Goal: Information Seeking & Learning: Learn about a topic

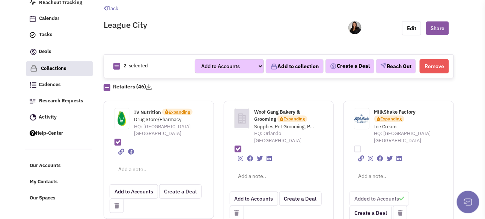
scroll to position [38, 0]
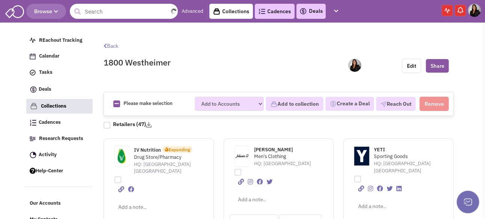
click at [93, 12] on input "text" at bounding box center [124, 11] width 108 height 15
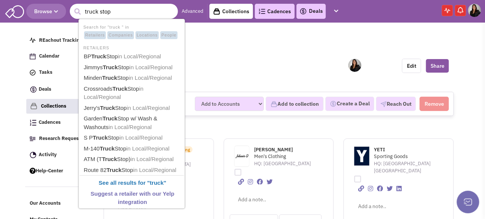
type input "truck stops"
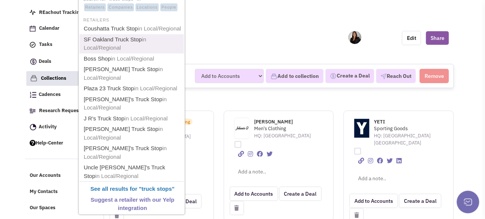
scroll to position [38, 0]
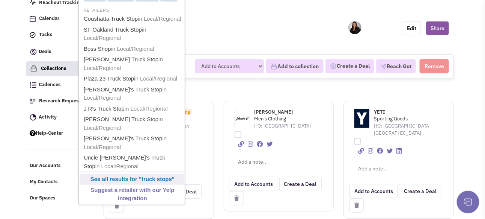
click at [122, 175] on b "See all results for " truck stops "" at bounding box center [133, 178] width 84 height 6
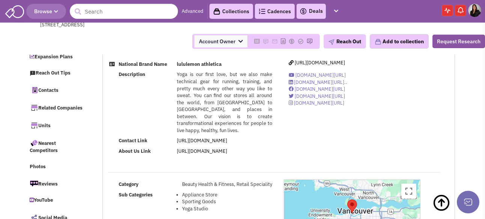
select select
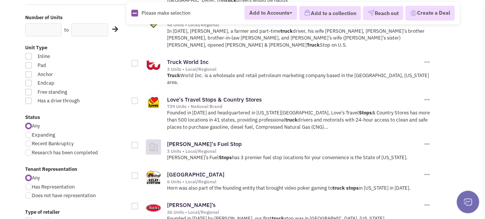
scroll to position [150, 0]
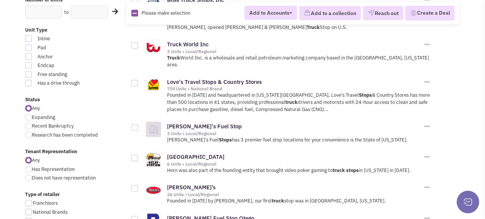
click at [30, 121] on div at bounding box center [28, 117] width 7 height 7
click at [32, 120] on input "Expanding" at bounding box center [34, 117] width 5 height 5
radio input "true"
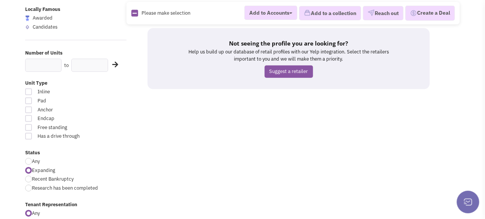
scroll to position [113, 0]
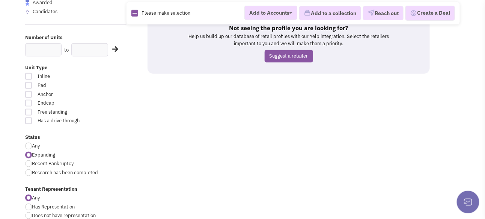
click at [27, 149] on div at bounding box center [28, 145] width 7 height 7
click at [32, 149] on input "Any" at bounding box center [34, 146] width 5 height 5
radio input "true"
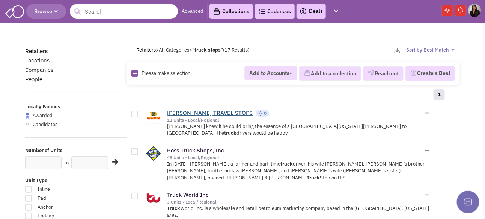
click at [201, 116] on link "[PERSON_NAME] TRAVEL STOPS" at bounding box center [210, 112] width 86 height 7
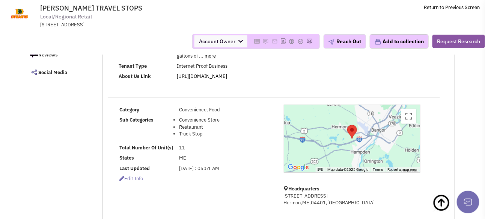
scroll to position [113, 0]
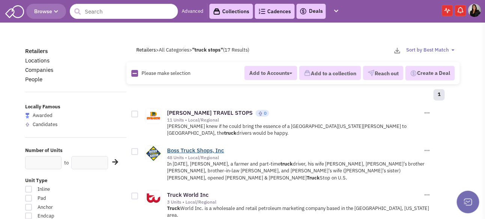
click at [193, 154] on link "Boss Truck Shops, Inc" at bounding box center [195, 150] width 57 height 7
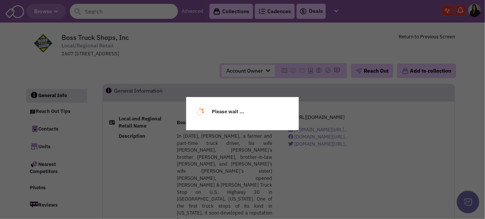
select select
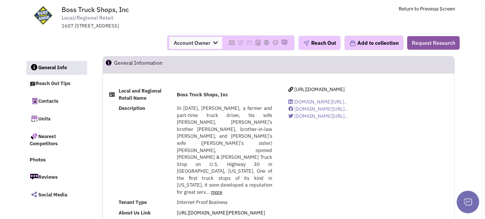
scroll to position [38, 0]
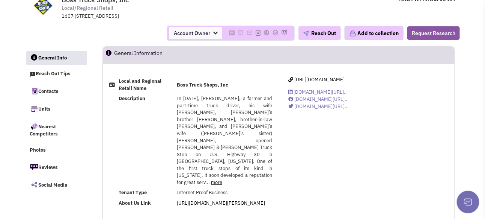
click at [211, 179] on link "more" at bounding box center [216, 182] width 11 height 6
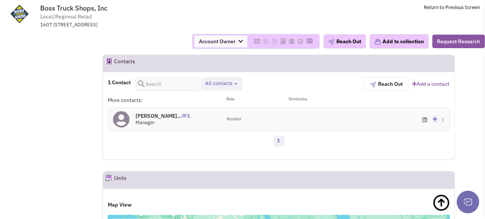
scroll to position [676, 0]
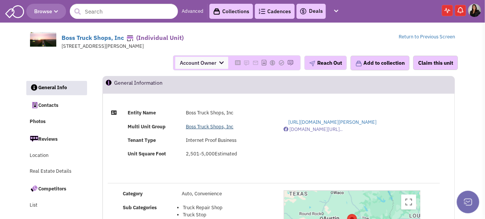
click at [206, 130] on link "Boss Truck Shops, Inc" at bounding box center [210, 126] width 48 height 6
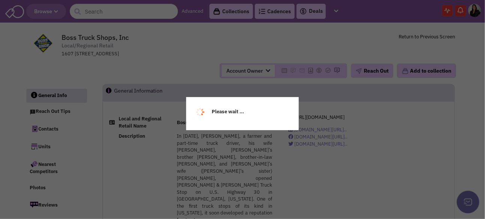
select select
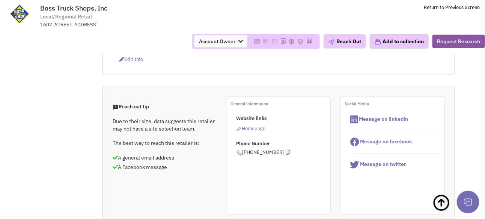
scroll to position [413, 0]
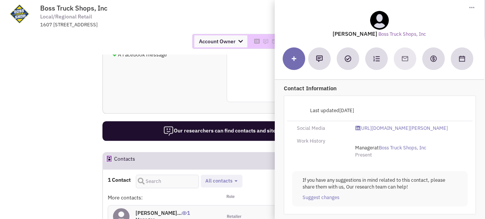
scroll to position [0, 0]
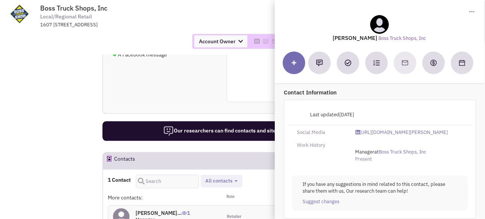
click at [259, 28] on td "Boss Truck Shops, Inc Local/Regional Retail 1607 S Locust St, Ste A, Grand Isla…" at bounding box center [260, 14] width 440 height 28
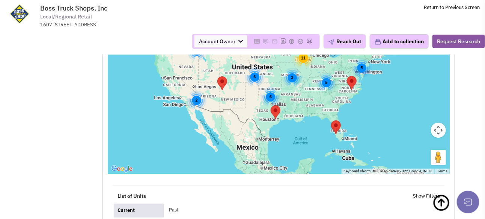
scroll to position [826, 0]
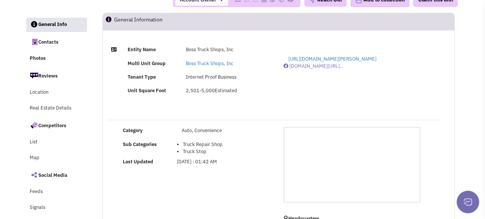
scroll to position [75, 0]
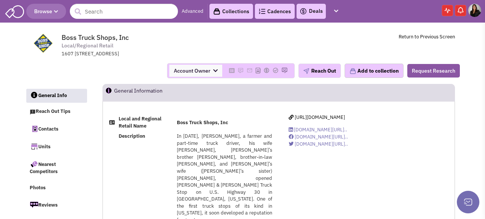
select select
click at [322, 120] on span "https://bosstruckshops.com/" at bounding box center [320, 117] width 50 height 6
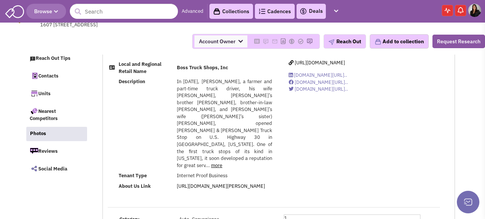
select select
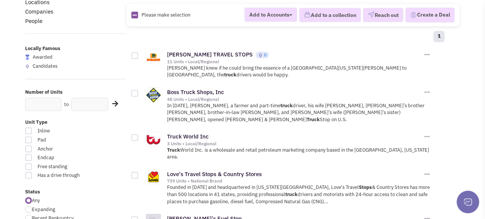
scroll to position [75, 0]
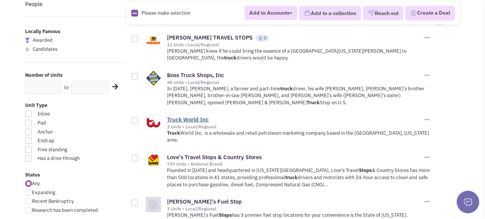
click at [189, 116] on link "Truck World Inc" at bounding box center [188, 119] width 42 height 7
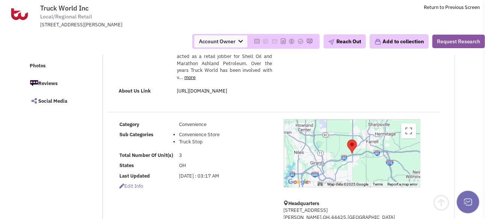
scroll to position [75, 0]
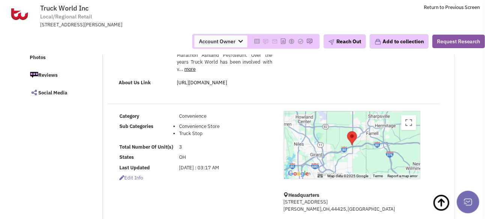
click at [196, 72] on link "more" at bounding box center [189, 69] width 11 height 6
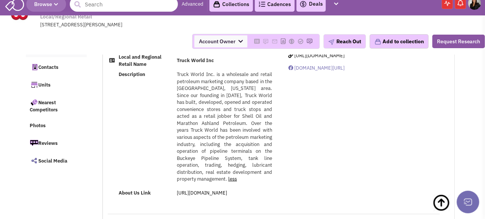
scroll to position [0, 0]
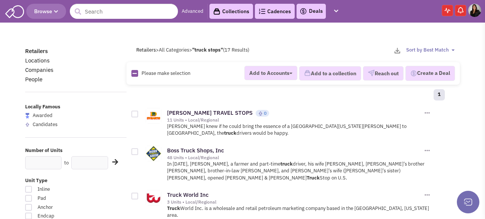
scroll to position [75, 0]
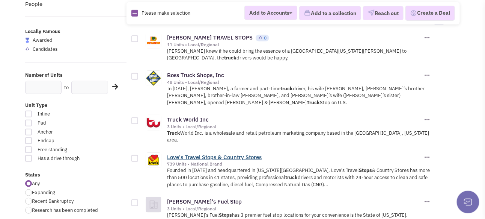
click at [191, 153] on link "Love's Travel Stops & Country Stores" at bounding box center [214, 156] width 95 height 7
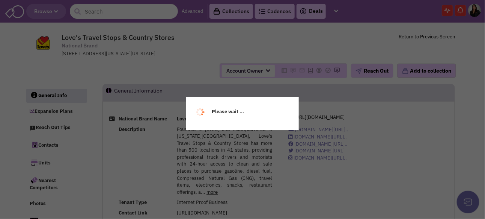
select select
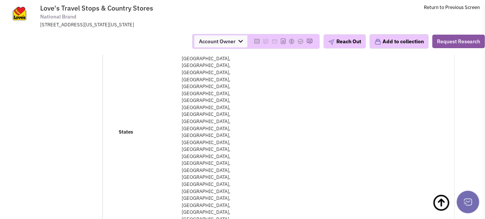
scroll to position [263, 0]
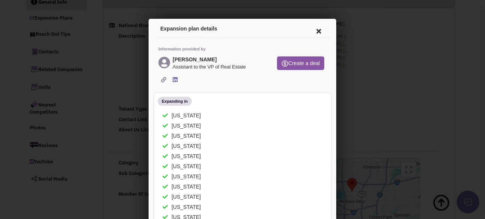
scroll to position [0, 0]
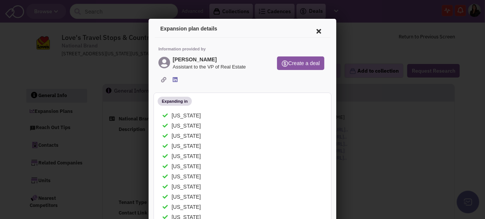
click at [310, 30] on icon at bounding box center [318, 30] width 16 height 18
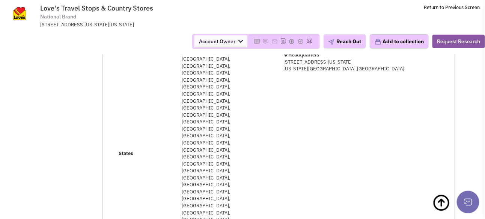
scroll to position [263, 0]
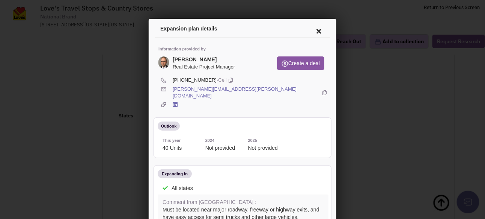
scroll to position [188, 0]
click at [310, 27] on icon at bounding box center [318, 30] width 16 height 18
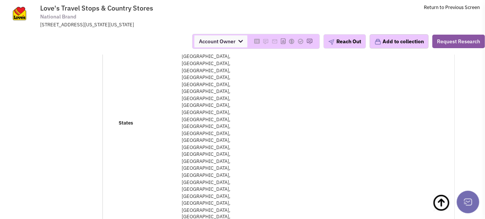
scroll to position [263, 0]
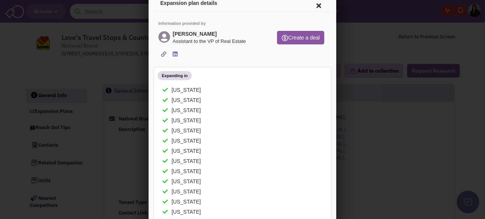
scroll to position [0, 0]
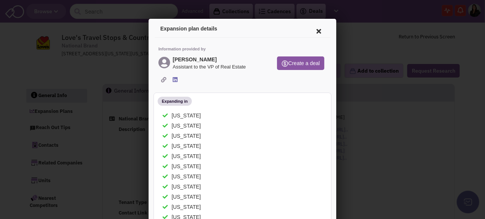
click at [163, 78] on icon at bounding box center [162, 78] width 5 height 5
click at [311, 27] on icon at bounding box center [318, 30] width 16 height 18
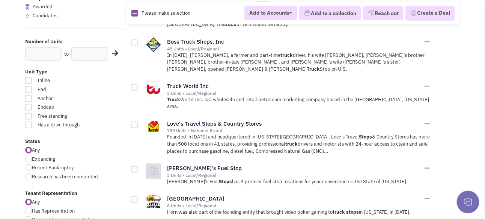
scroll to position [150, 0]
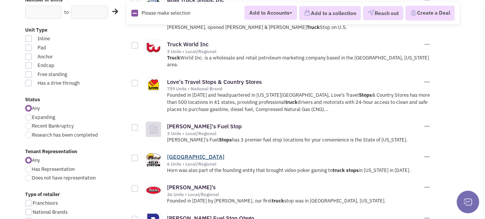
click at [192, 153] on link "[GEOGRAPHIC_DATA]" at bounding box center [195, 156] width 57 height 7
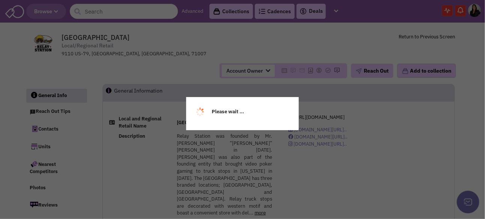
select select
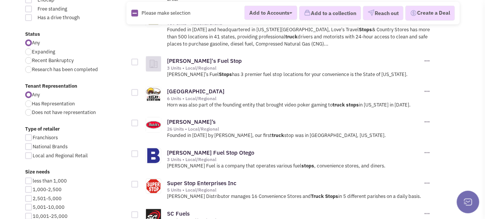
scroll to position [225, 0]
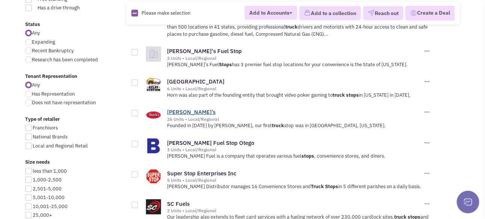
click at [181, 108] on link "Hutch’s" at bounding box center [191, 111] width 48 height 7
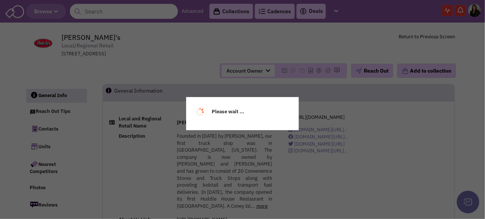
select select
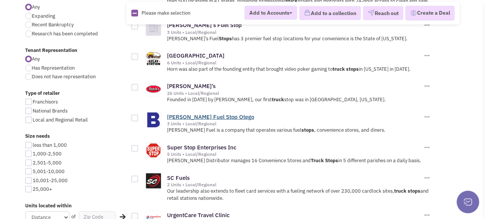
scroll to position [263, 0]
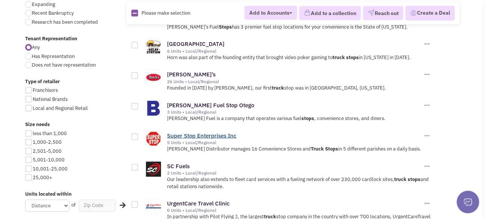
click at [198, 132] on link "Super Stop Enterprises Inc" at bounding box center [201, 135] width 69 height 7
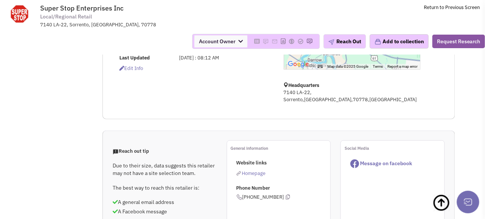
scroll to position [225, 0]
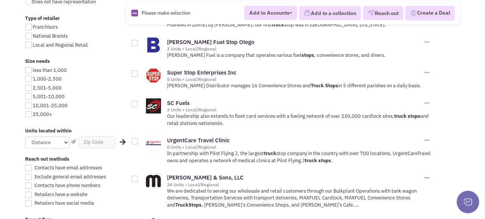
scroll to position [338, 0]
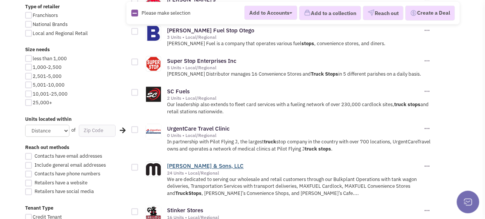
click at [187, 162] on link "[PERSON_NAME] & Sons, LLC" at bounding box center [205, 165] width 77 height 7
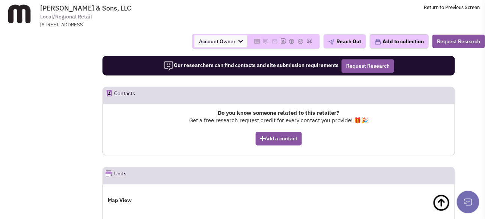
scroll to position [263, 0]
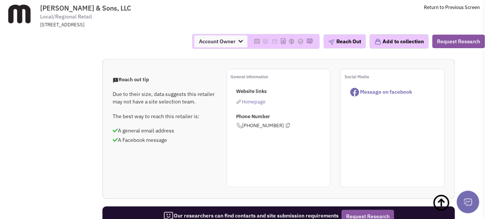
click at [248, 105] on span "Homepage" at bounding box center [254, 101] width 24 height 6
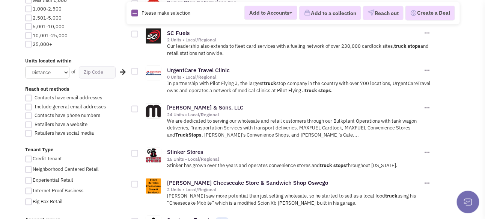
scroll to position [413, 0]
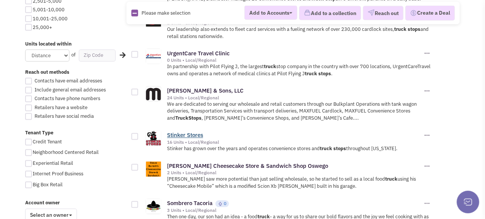
click at [180, 131] on link "Stinker Stores" at bounding box center [185, 134] width 36 height 7
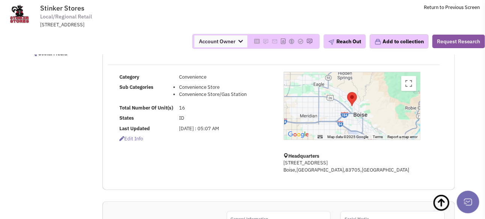
scroll to position [38, 0]
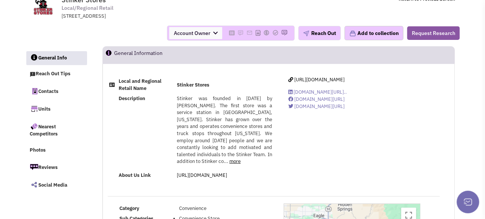
click at [230, 164] on link "more" at bounding box center [235, 161] width 11 height 6
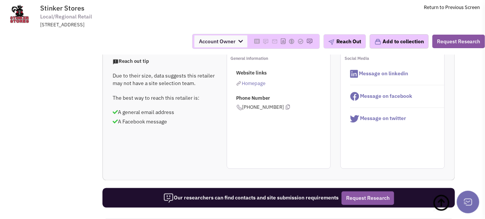
scroll to position [376, 0]
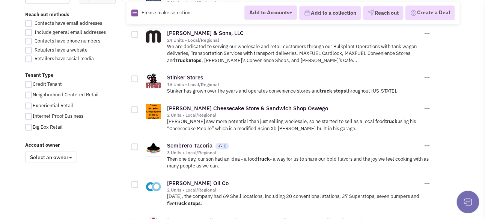
scroll to position [488, 0]
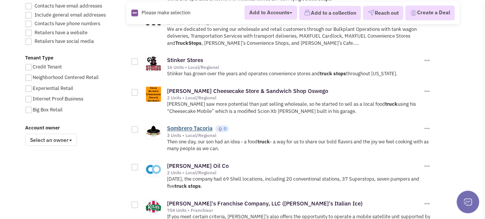
click at [202, 124] on link "Sombrero Tacoria" at bounding box center [189, 127] width 45 height 7
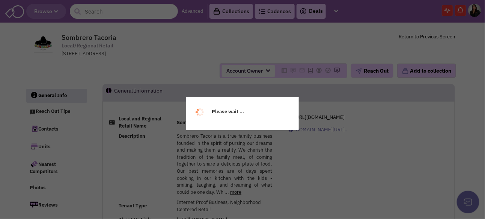
select select
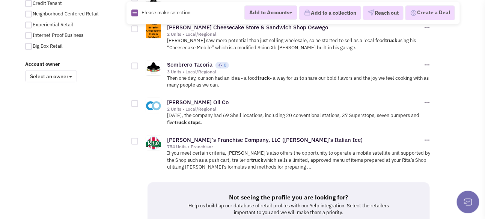
scroll to position [563, 0]
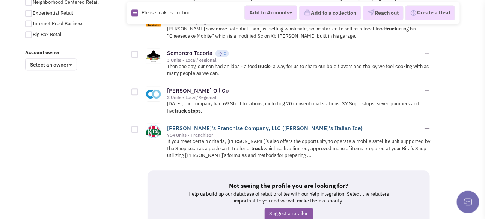
click at [194, 124] on link "Rita's Franchise Company, LLC (Rita's Italian Ice)" at bounding box center [265, 127] width 196 height 7
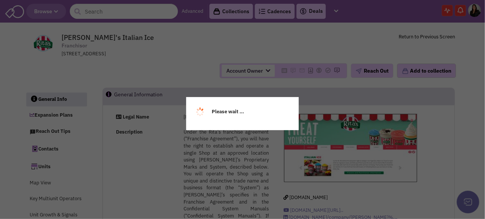
select select
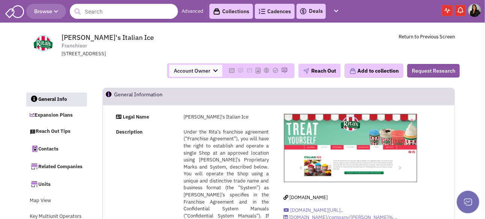
scroll to position [38, 0]
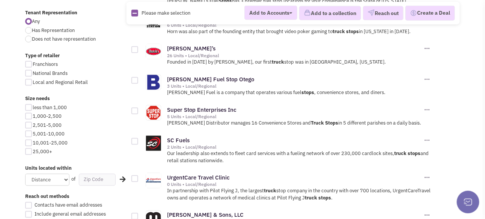
scroll to position [277, 0]
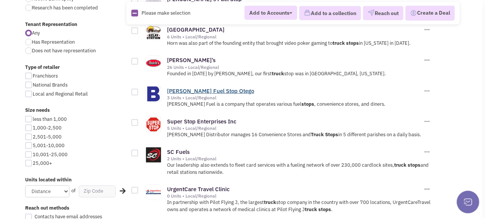
click at [192, 87] on link "[PERSON_NAME] Fuel Stop Otego" at bounding box center [210, 90] width 87 height 7
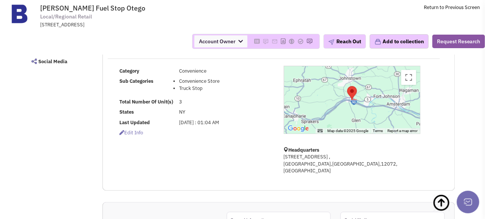
scroll to position [75, 0]
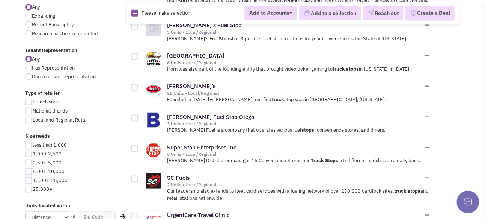
scroll to position [240, 0]
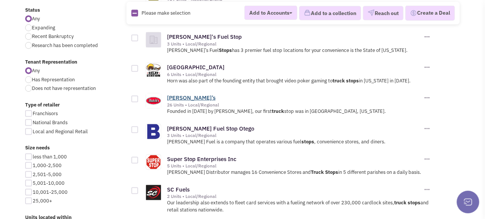
click at [175, 94] on link "Hutch’s" at bounding box center [191, 97] width 48 height 7
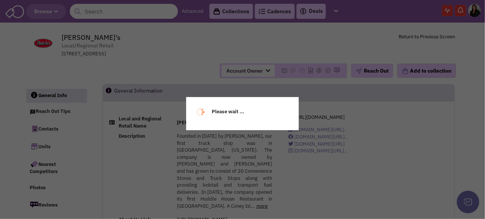
select select
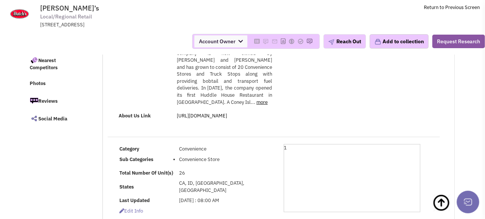
scroll to position [38, 0]
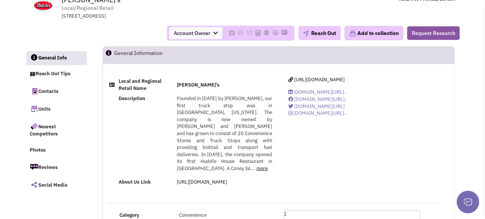
click at [257, 166] on link "more" at bounding box center [262, 168] width 11 height 6
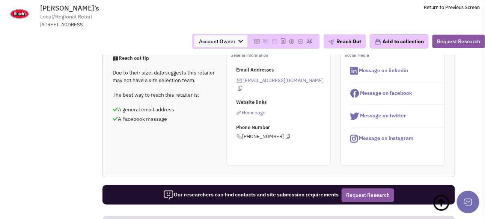
scroll to position [301, 0]
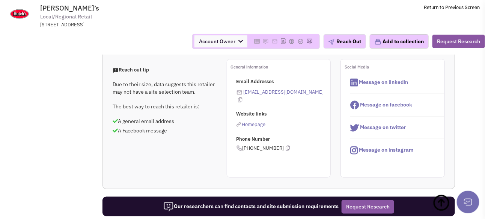
click at [253, 121] on span "Homepage" at bounding box center [254, 124] width 24 height 6
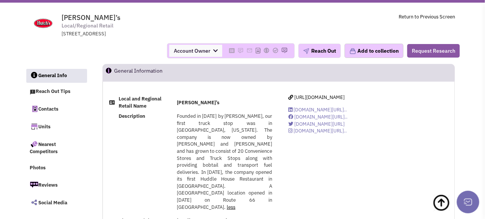
scroll to position [0, 0]
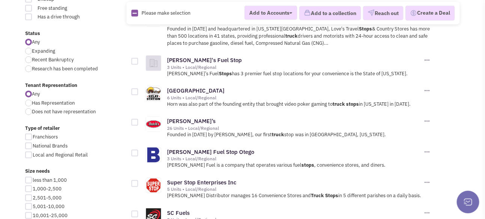
scroll to position [202, 0]
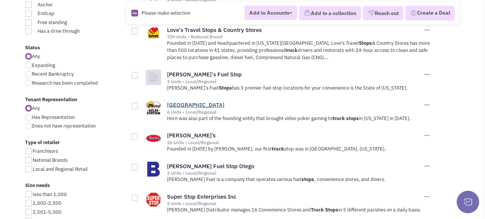
click at [180, 101] on link "[GEOGRAPHIC_DATA]" at bounding box center [195, 104] width 57 height 7
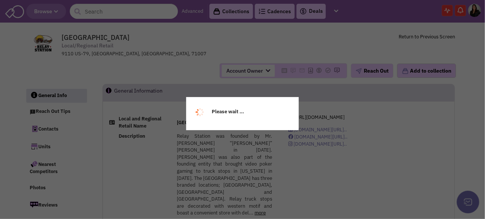
select select
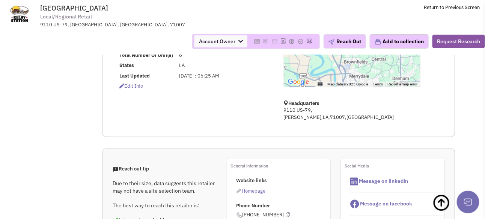
scroll to position [225, 0]
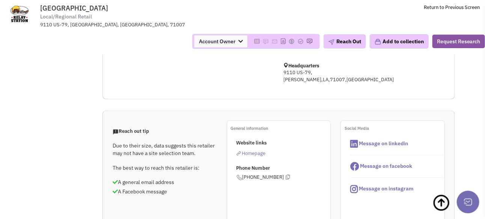
click at [254, 150] on span "Homepage" at bounding box center [254, 153] width 24 height 6
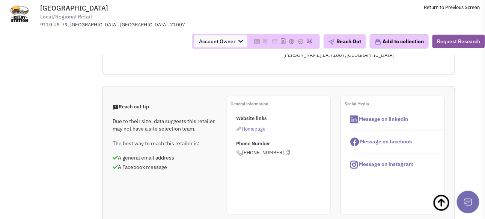
scroll to position [0, 0]
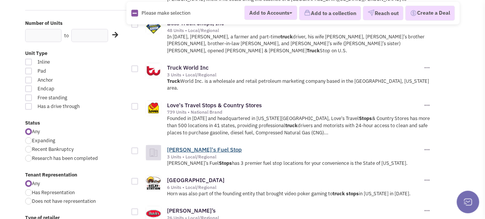
scroll to position [89, 0]
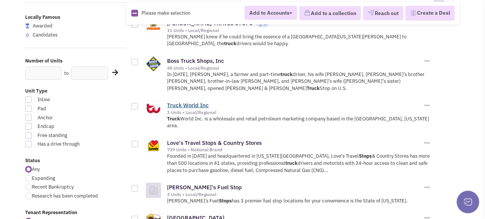
click at [189, 102] on link "Truck World Inc" at bounding box center [188, 104] width 42 height 7
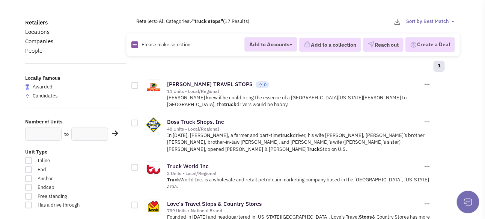
scroll to position [14, 0]
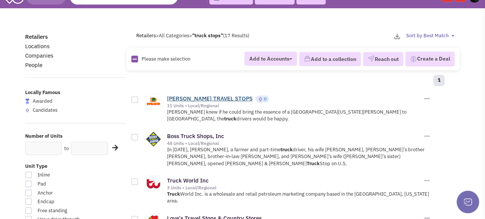
click at [193, 102] on link "[PERSON_NAME] TRAVEL STOPS" at bounding box center [210, 98] width 86 height 7
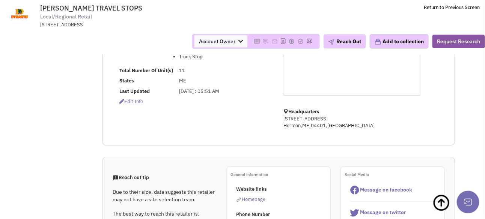
scroll to position [225, 0]
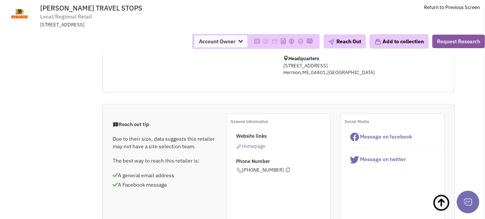
click at [246, 149] on span "Homepage" at bounding box center [254, 146] width 24 height 6
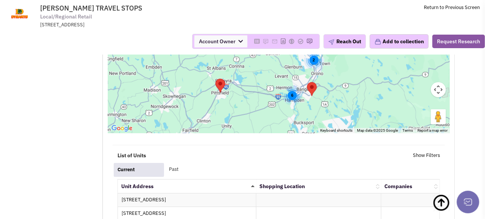
scroll to position [789, 0]
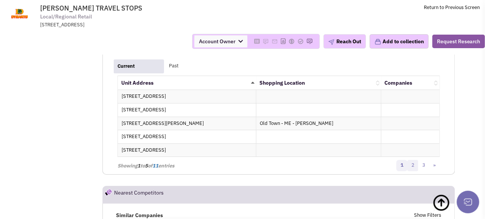
click at [413, 168] on link "2" at bounding box center [413, 165] width 11 height 11
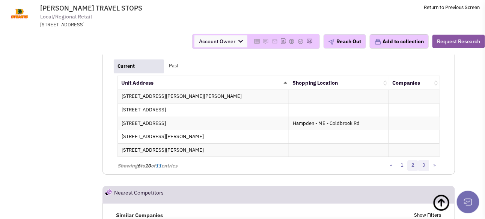
click at [426, 170] on link "3" at bounding box center [423, 165] width 11 height 11
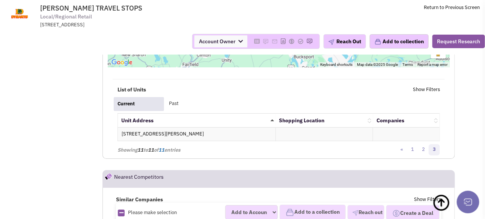
scroll to position [563, 0]
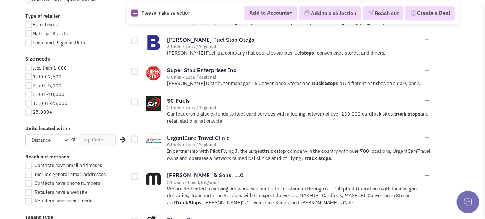
scroll to position [338, 0]
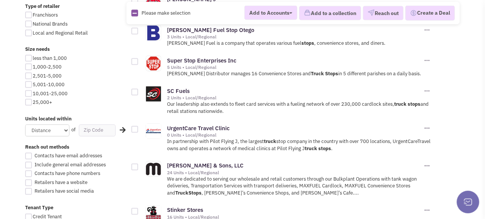
click at [28, 36] on div at bounding box center [28, 33] width 7 height 7
click at [33, 36] on input "Local and Regional Retail" at bounding box center [35, 33] width 5 height 5
checkbox input "true"
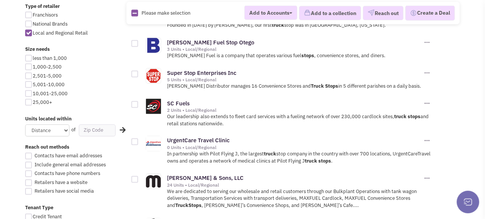
click at [30, 27] on div at bounding box center [28, 24] width 7 height 7
click at [33, 27] on input "National Brands" at bounding box center [35, 24] width 5 height 5
checkbox input "true"
click at [28, 18] on div at bounding box center [28, 15] width 7 height 7
click at [33, 18] on input "Franchisors" at bounding box center [35, 15] width 5 height 5
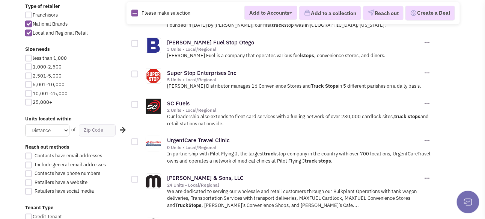
checkbox input "true"
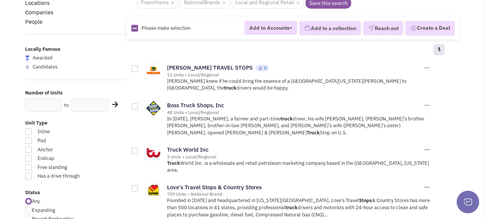
scroll to position [75, 0]
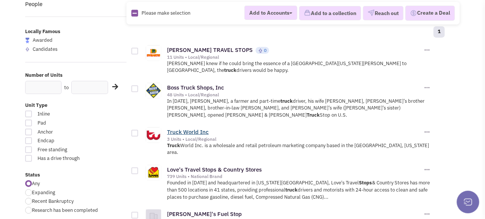
click at [189, 130] on link "Truck World Inc" at bounding box center [188, 131] width 42 height 7
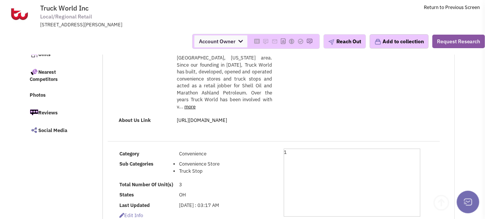
scroll to position [75, 0]
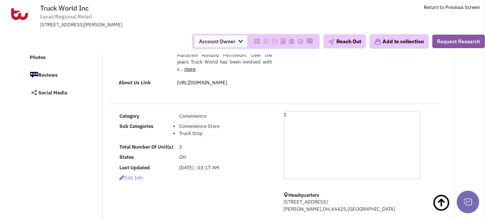
click at [196, 72] on link "more" at bounding box center [189, 69] width 11 height 6
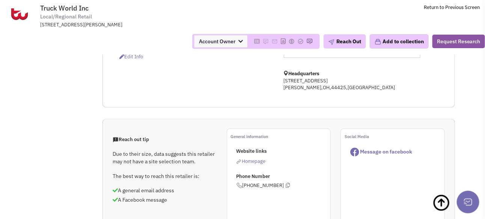
scroll to position [263, 0]
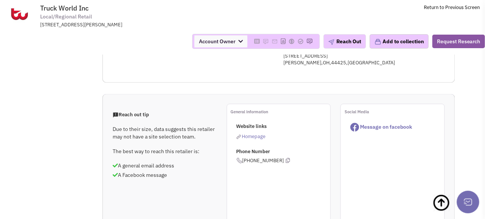
click at [253, 139] on span "Homepage" at bounding box center [254, 136] width 24 height 6
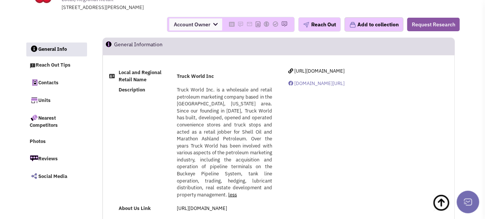
scroll to position [0, 0]
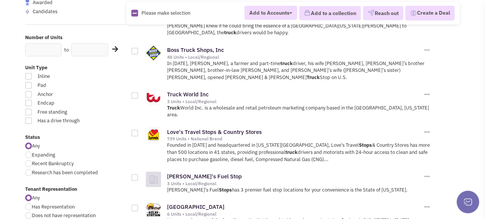
scroll to position [150, 0]
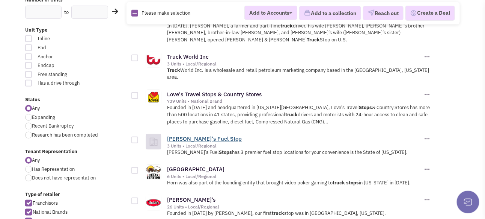
click at [187, 135] on link "[PERSON_NAME]'s Fuel Stop" at bounding box center [204, 138] width 75 height 7
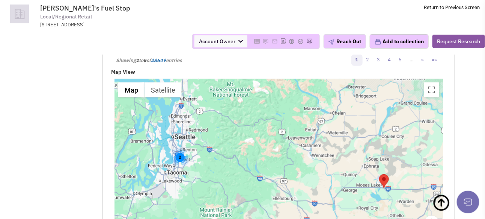
scroll to position [939, 0]
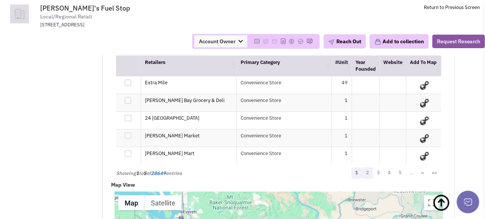
click at [369, 169] on link "2" at bounding box center [367, 172] width 11 height 11
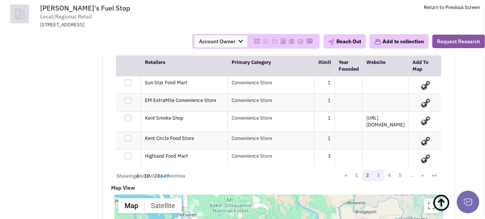
click at [379, 170] on link "3" at bounding box center [378, 175] width 11 height 11
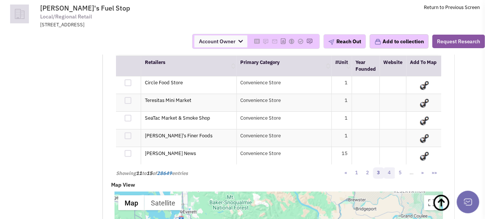
click at [390, 169] on link "4" at bounding box center [389, 172] width 11 height 11
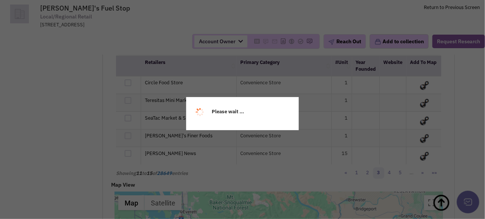
click at [400, 169] on div "Please wait ..." at bounding box center [242, 109] width 485 height 219
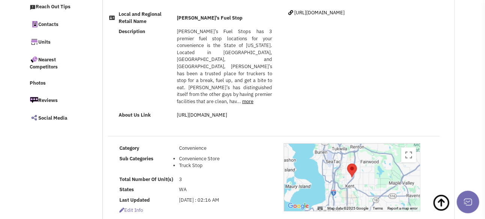
scroll to position [0, 0]
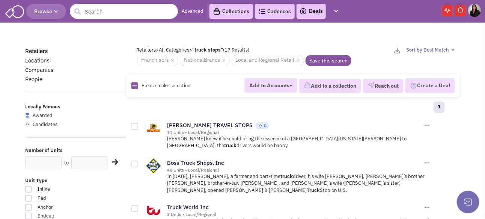
click at [97, 12] on input "text" at bounding box center [124, 11] width 108 height 15
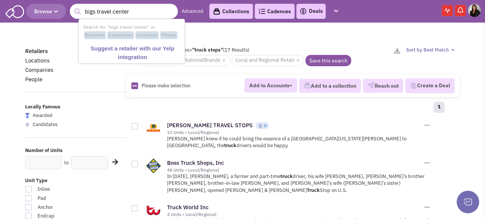
type input "bigs travel center"
click at [72, 6] on button "submit" at bounding box center [77, 11] width 11 height 11
